Goal: Information Seeking & Learning: Learn about a topic

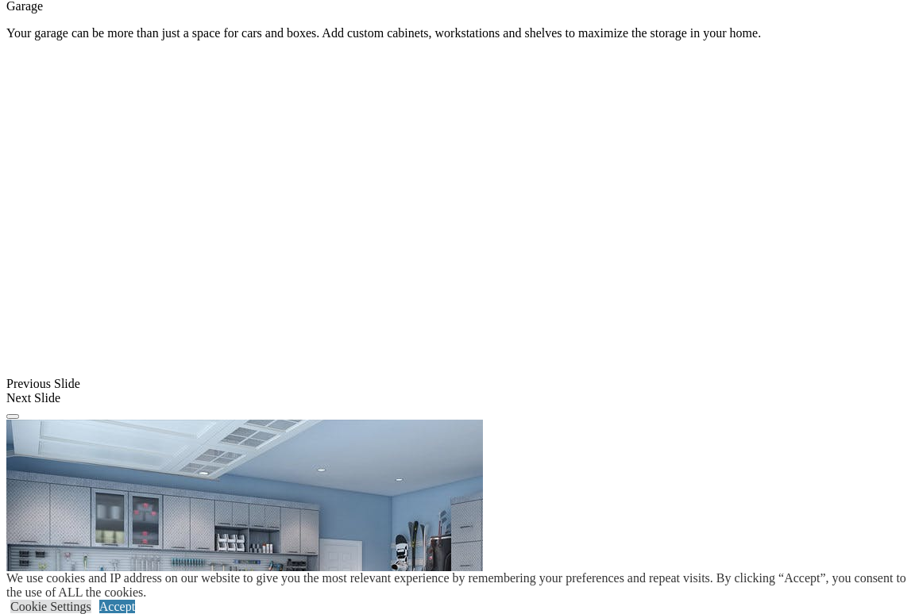
scroll to position [1127, 0]
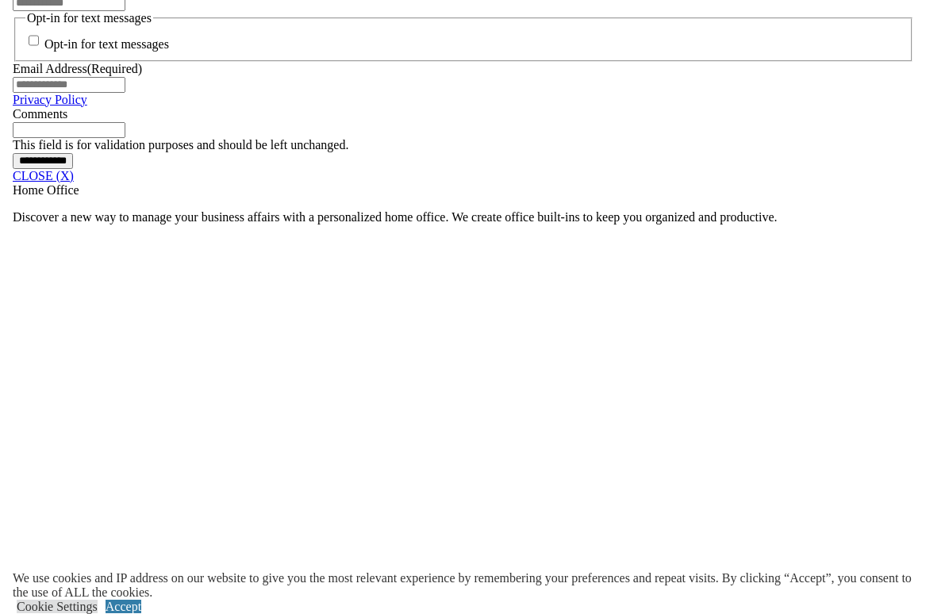
scroll to position [1270, 0]
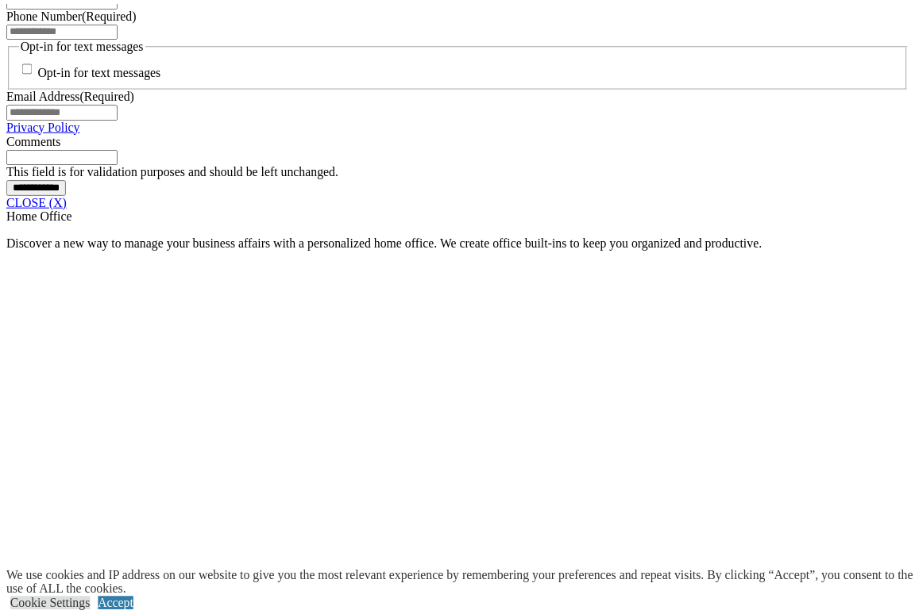
scroll to position [1274, 0]
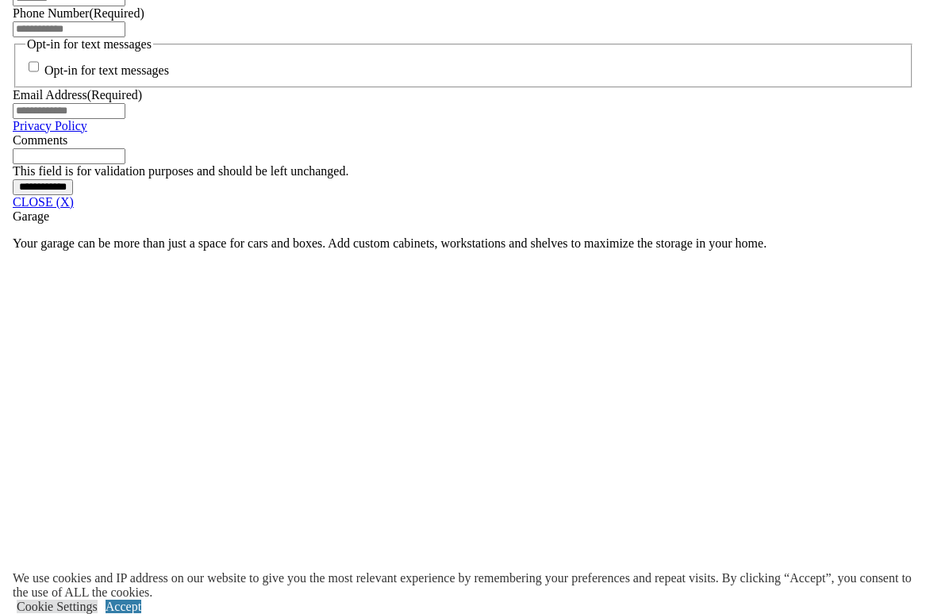
scroll to position [1270, 0]
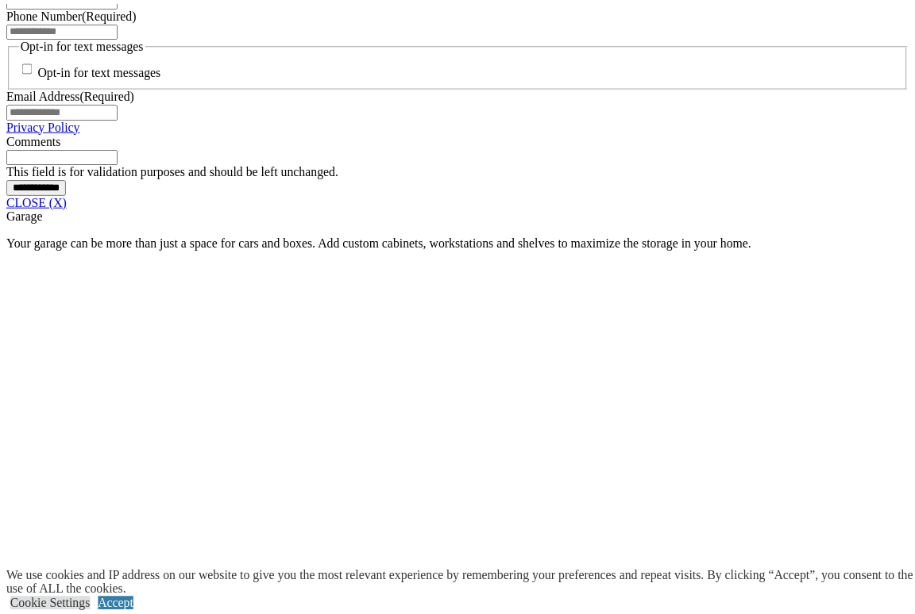
scroll to position [1708, 0]
